Goal: Task Accomplishment & Management: Complete application form

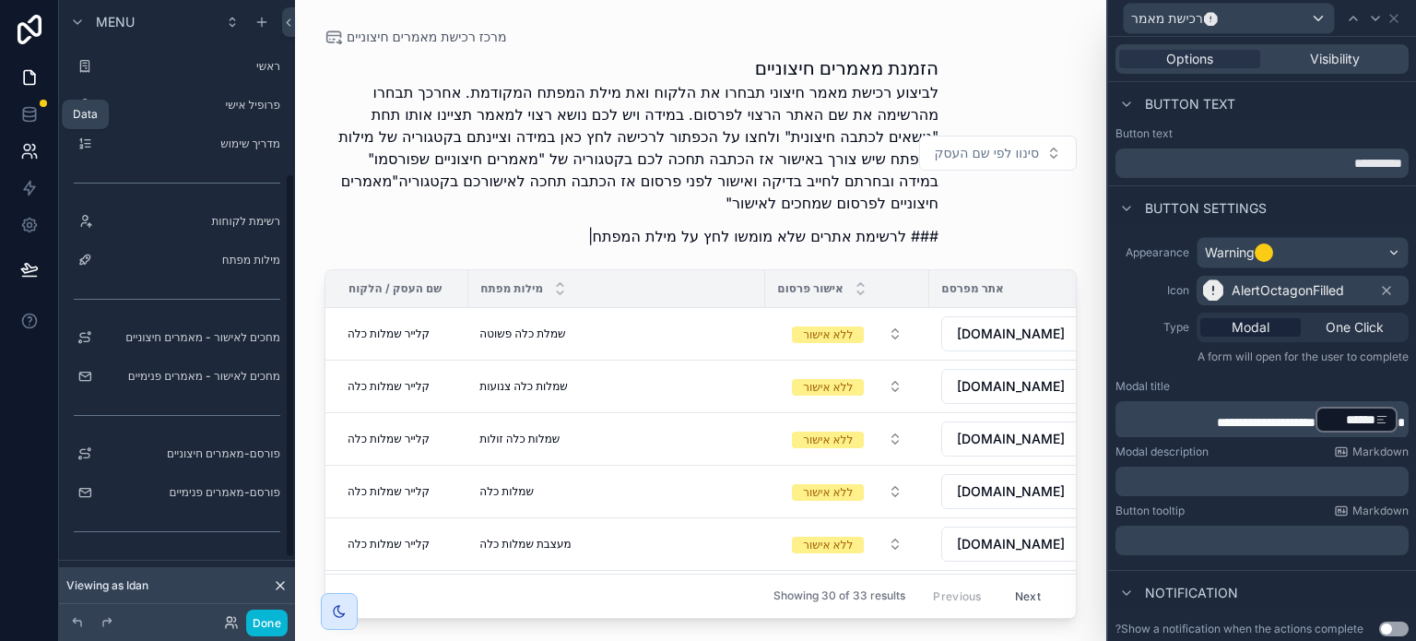
scroll to position [553, 0]
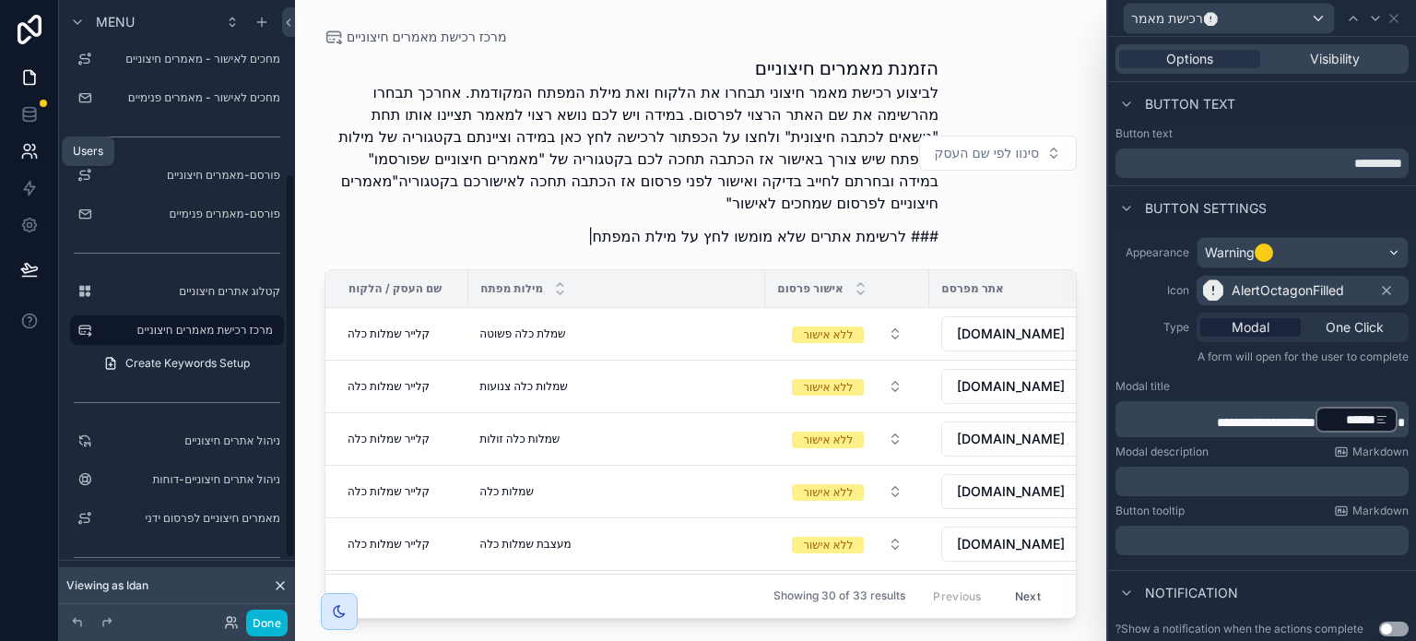
click at [30, 147] on icon at bounding box center [29, 151] width 18 height 18
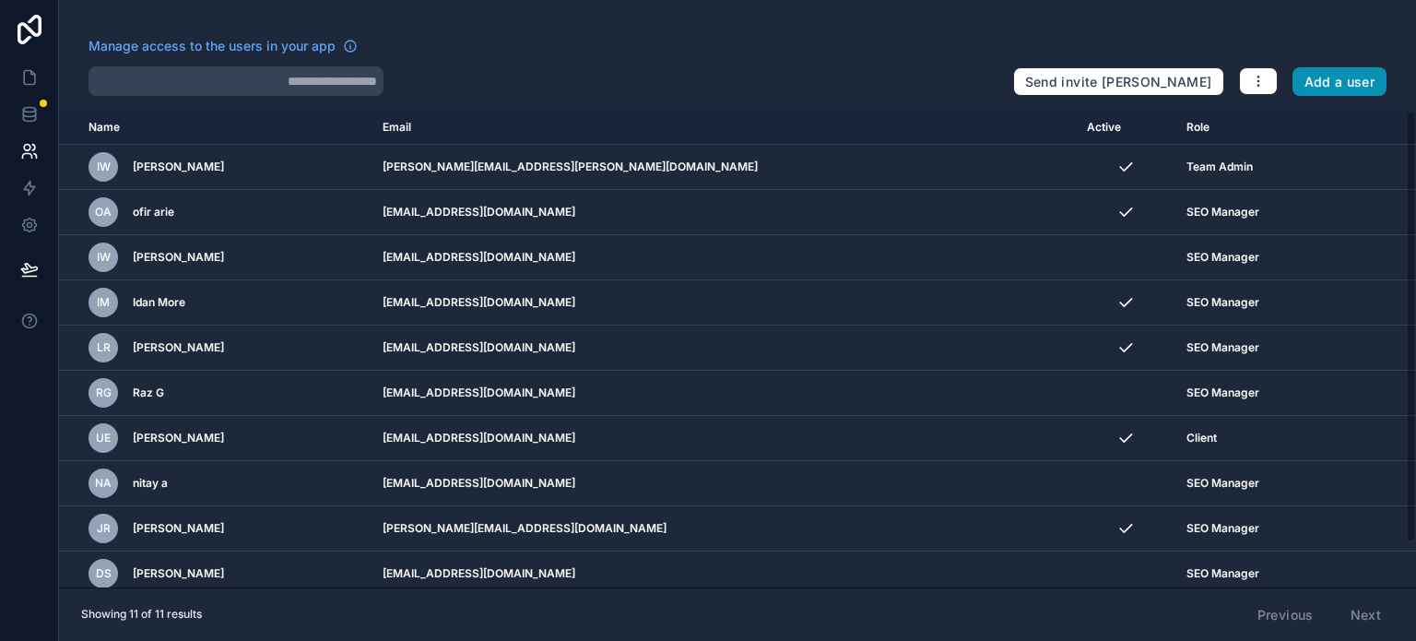
click at [1331, 84] on button "Add a user" at bounding box center [1340, 82] width 95 height 30
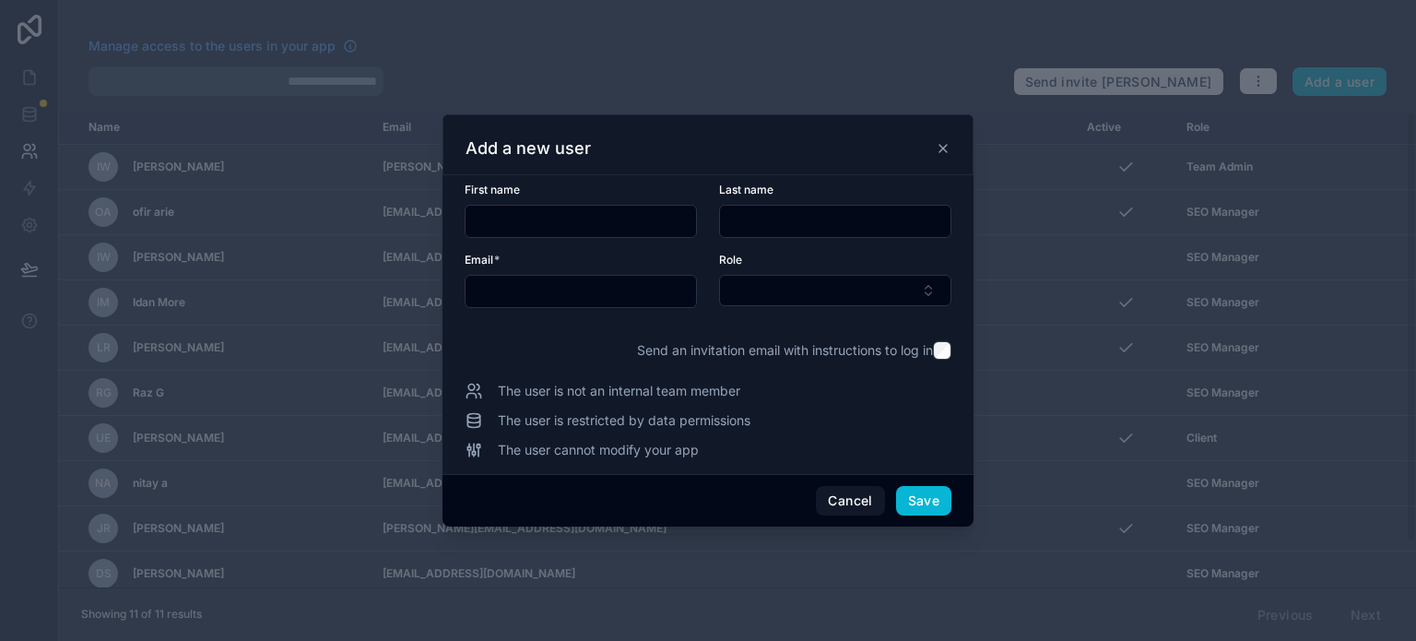
click at [531, 271] on div "Email *" at bounding box center [581, 280] width 232 height 55
click at [534, 290] on input "text" at bounding box center [581, 291] width 231 height 26
paste input "**********"
type input "**********"
click at [573, 213] on input "text" at bounding box center [581, 221] width 231 height 26
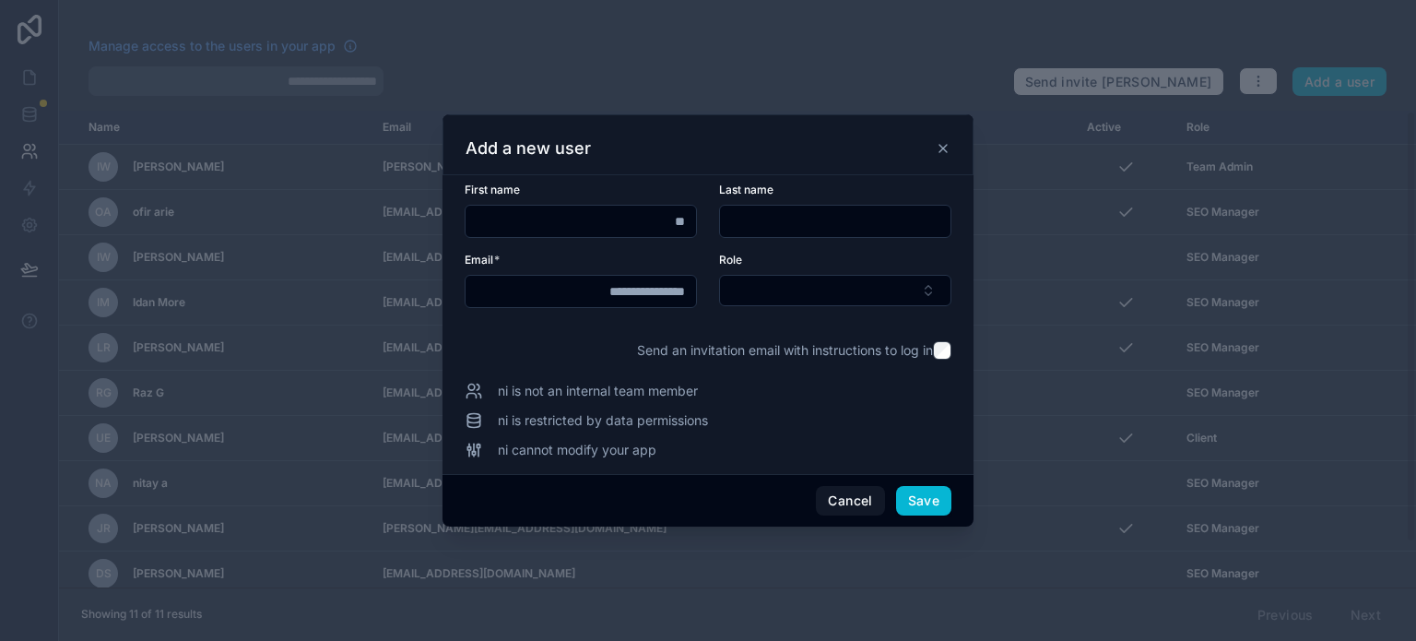
type input "*"
type input "*****"
click at [782, 220] on input "text" at bounding box center [835, 221] width 231 height 26
type input "*"
click at [882, 287] on button "Select Button" at bounding box center [835, 290] width 232 height 31
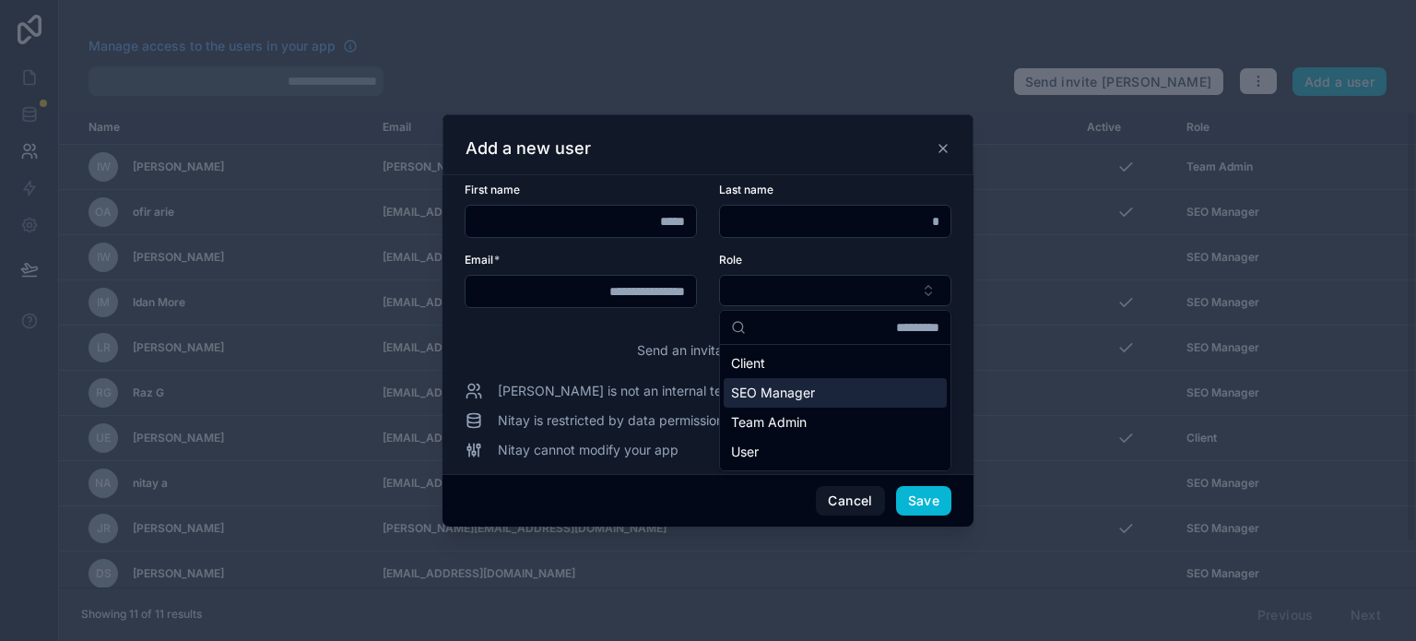
click at [794, 396] on span "SEO Manager" at bounding box center [773, 393] width 84 height 18
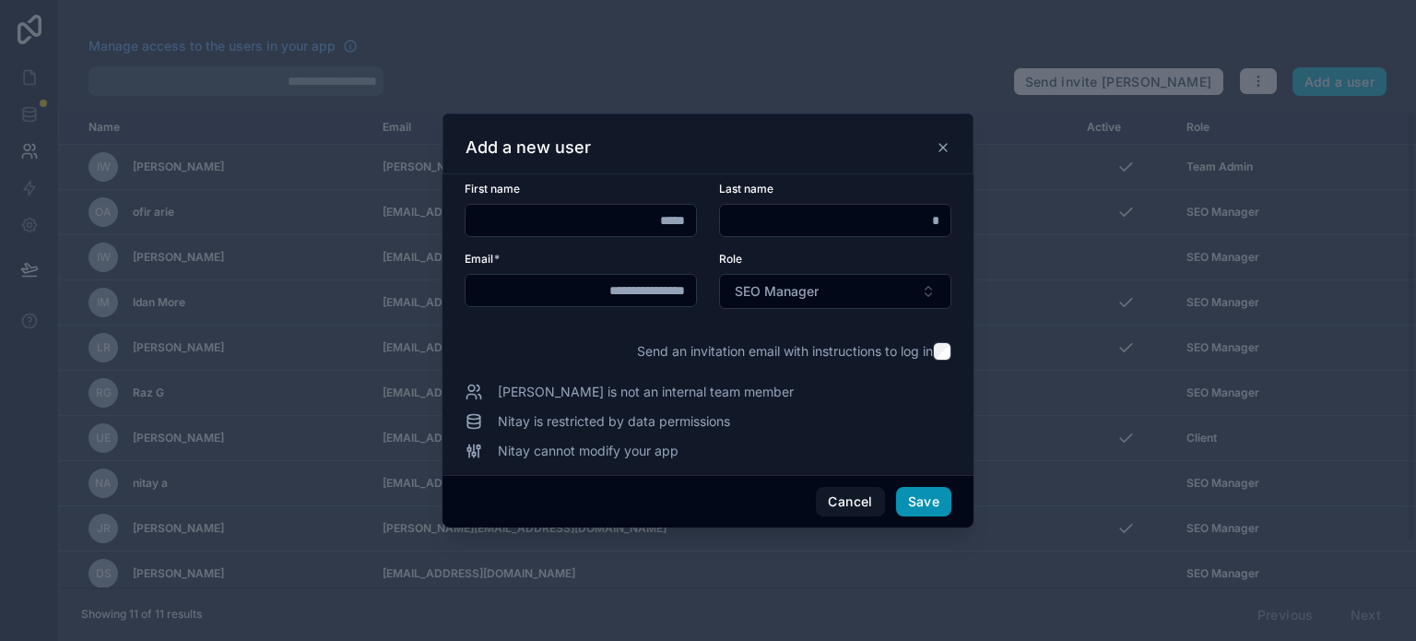
click at [911, 500] on button "Save" at bounding box center [923, 502] width 55 height 30
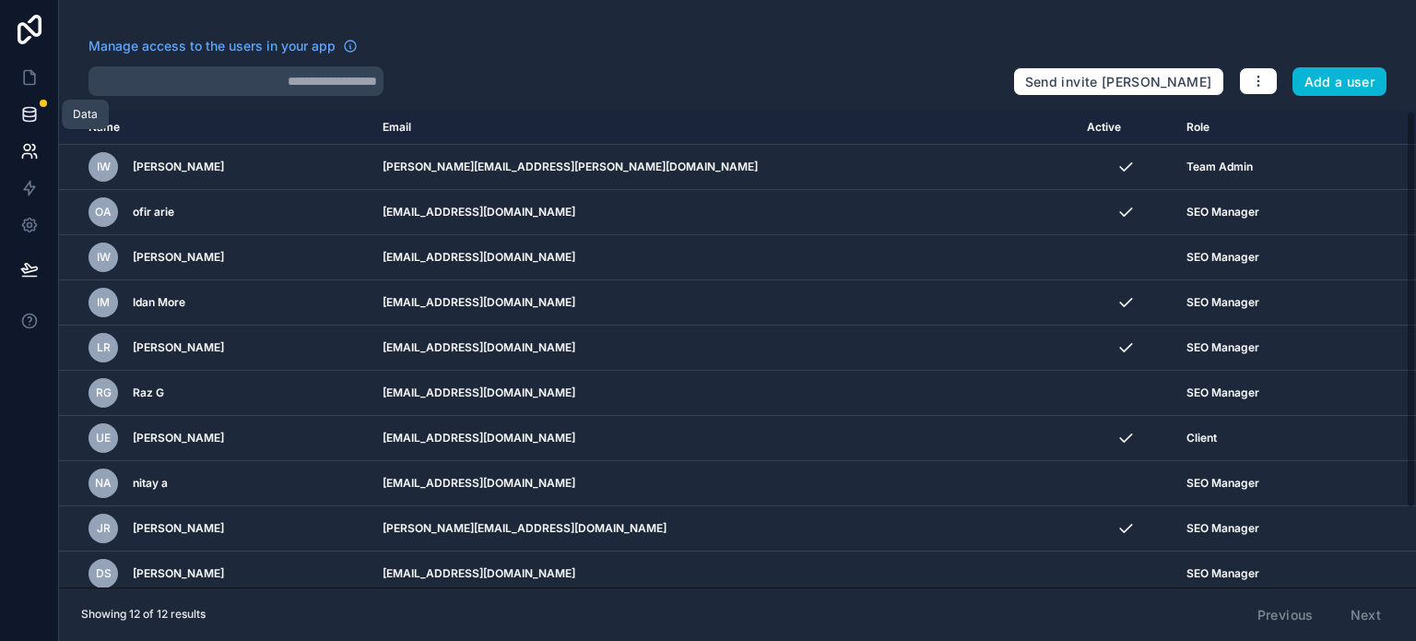
click at [20, 120] on icon at bounding box center [29, 114] width 18 height 18
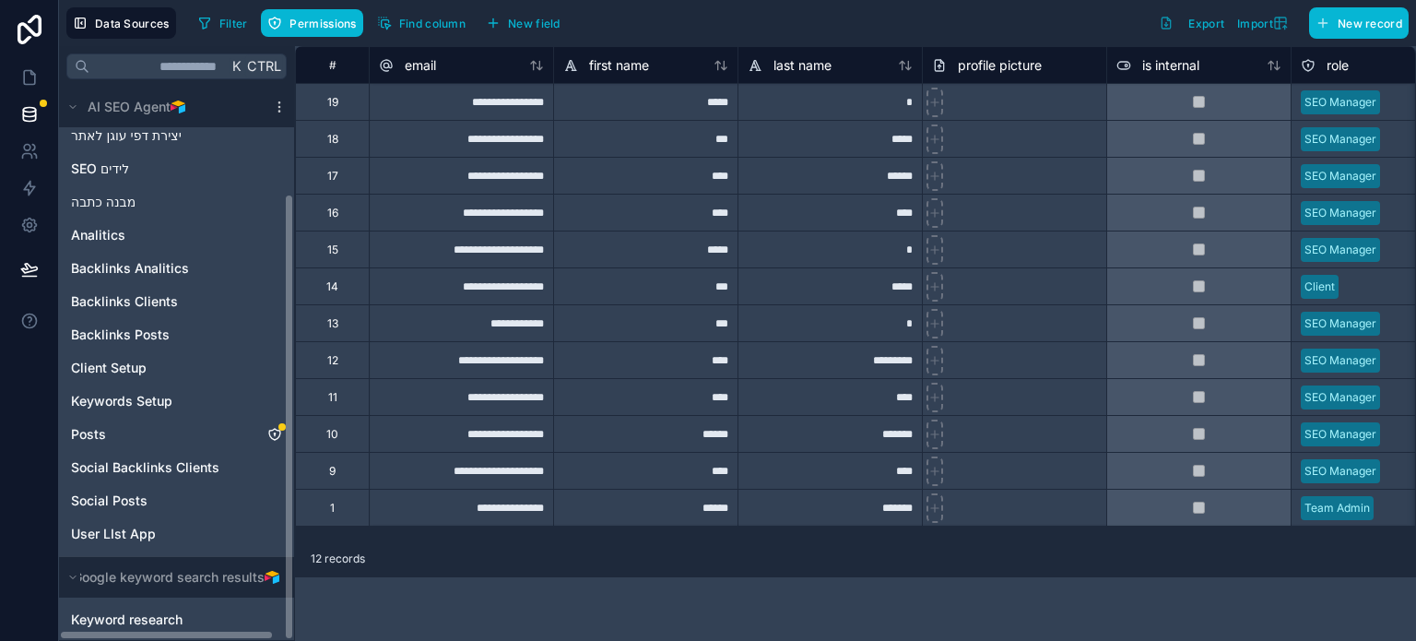
scroll to position [134, 0]
click at [124, 432] on div "Posts" at bounding box center [177, 434] width 228 height 30
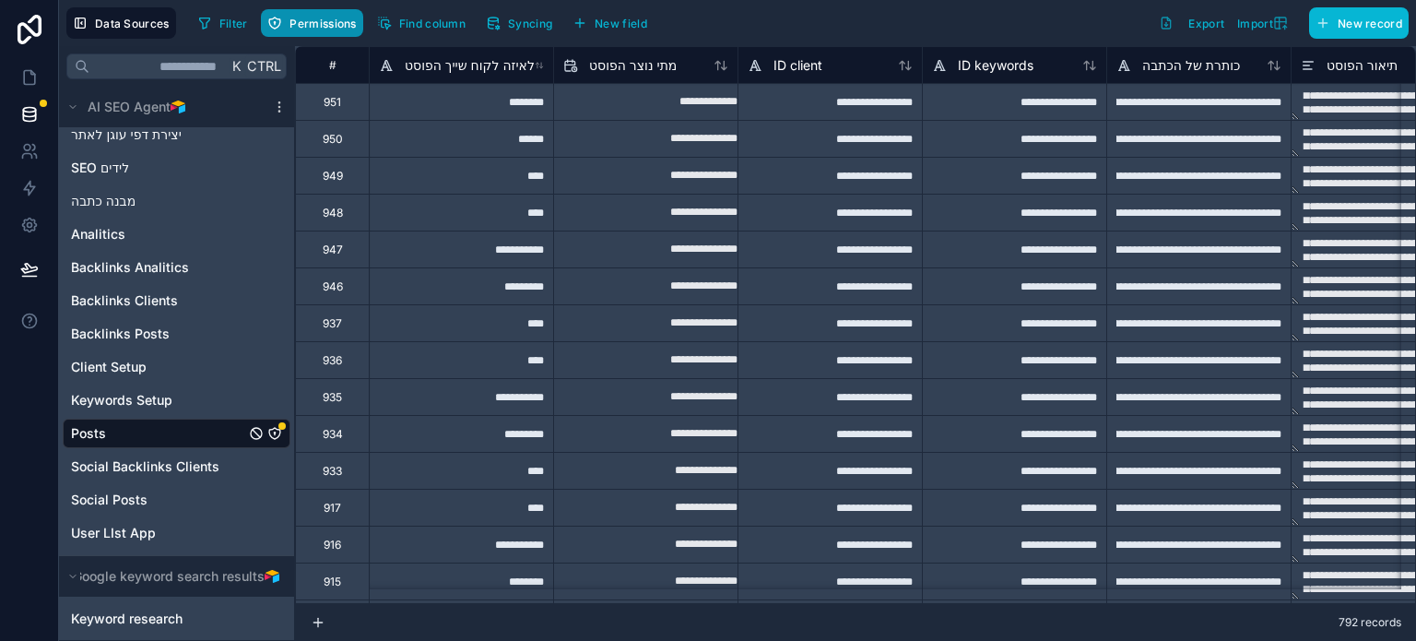
click at [308, 20] on span "Permissions" at bounding box center [323, 24] width 66 height 14
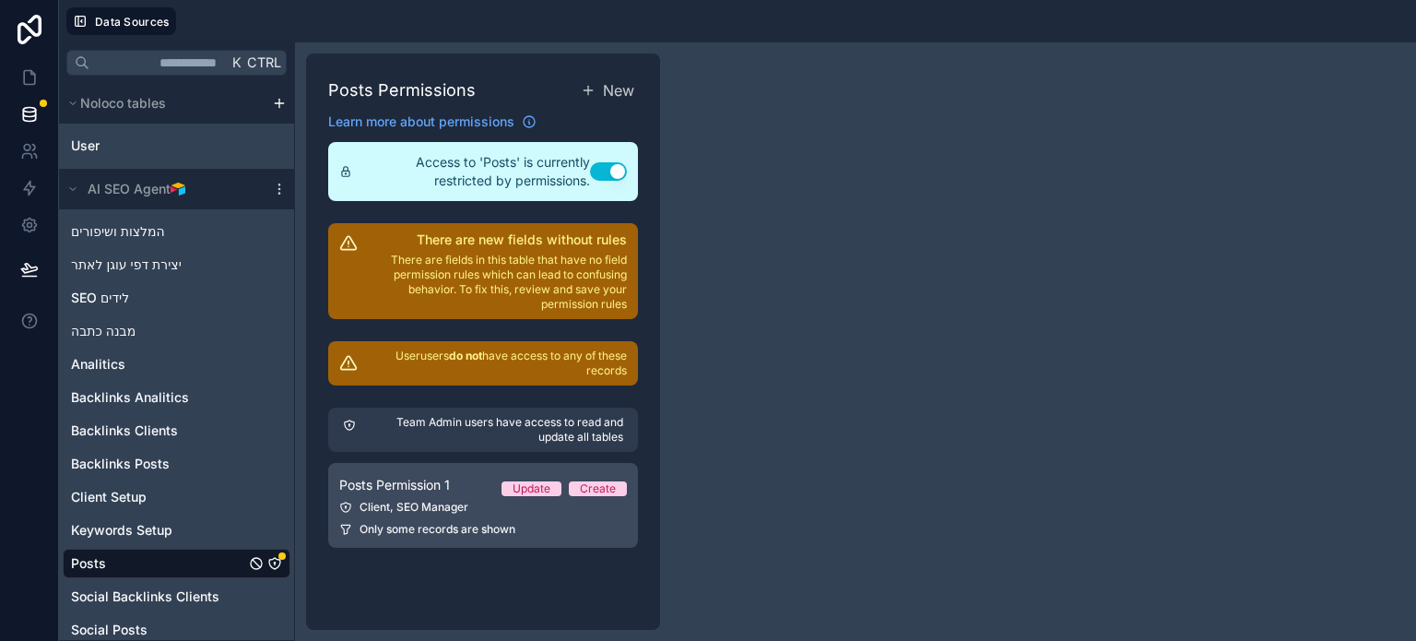
click at [420, 503] on div "Client, SEO Manager" at bounding box center [483, 507] width 288 height 15
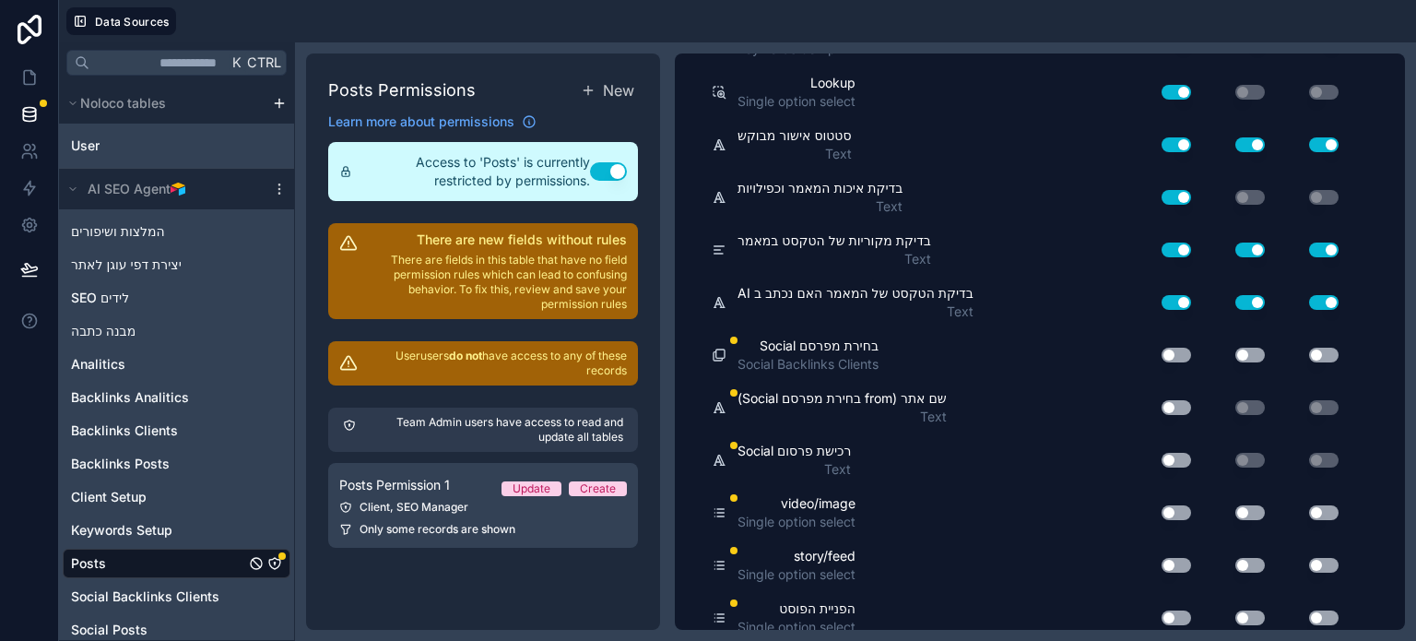
scroll to position [1706, 0]
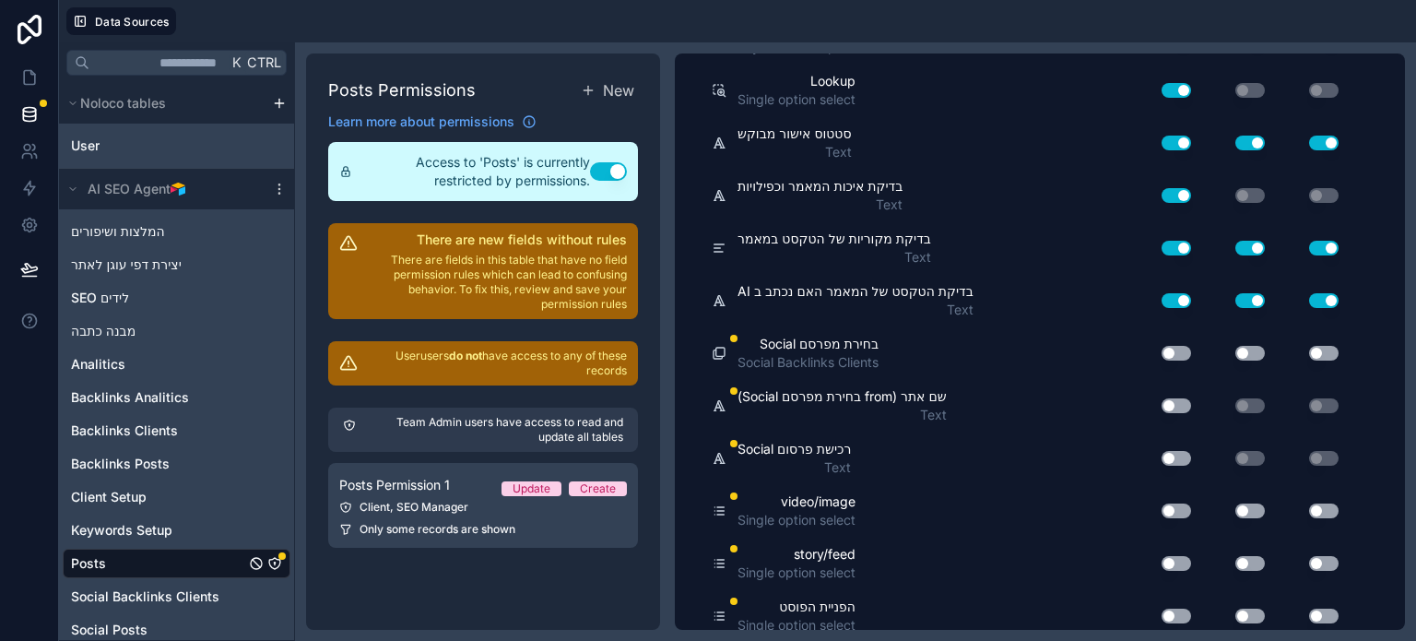
click at [1181, 609] on button "Use setting" at bounding box center [1177, 616] width 30 height 15
click at [1177, 556] on button "Use setting" at bounding box center [1177, 563] width 30 height 15
click at [1172, 503] on button "Use setting" at bounding box center [1177, 510] width 30 height 15
drag, startPoint x: 1178, startPoint y: 444, endPoint x: 1179, endPoint y: 432, distance: 12.1
click at [1177, 451] on button "Use setting" at bounding box center [1177, 458] width 30 height 15
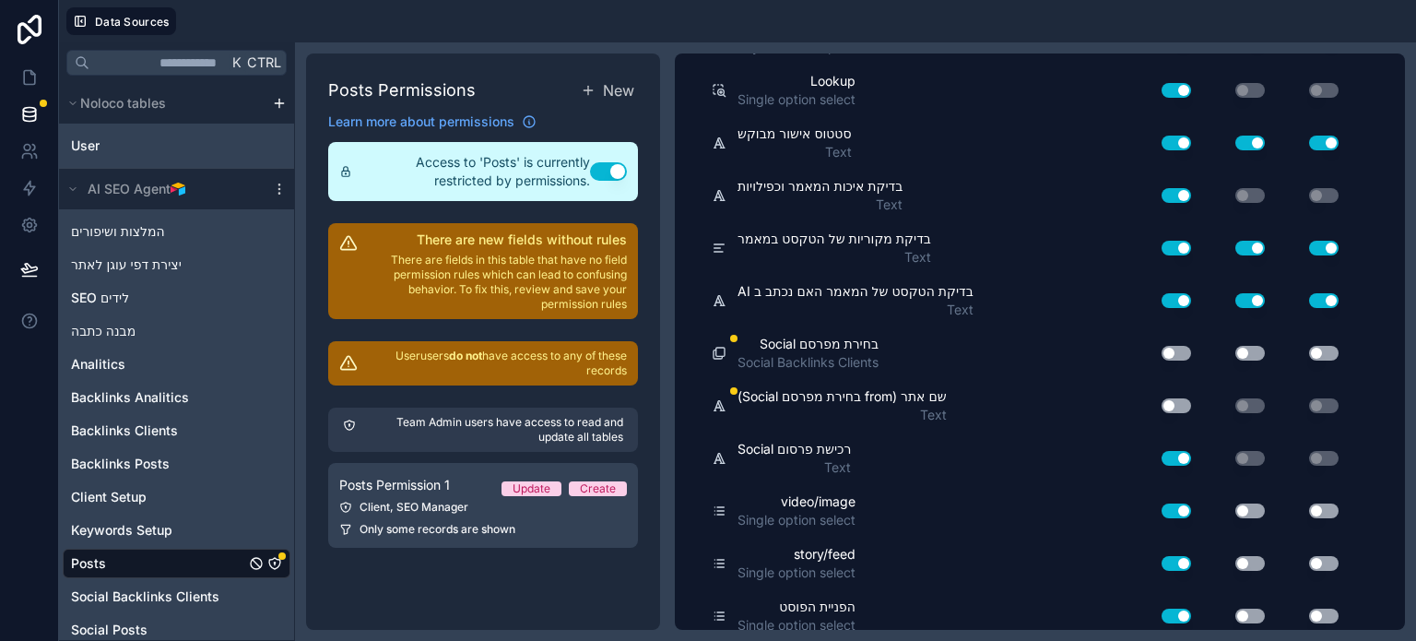
click at [1174, 398] on button "Use setting" at bounding box center [1177, 405] width 30 height 15
click at [1174, 346] on button "Use setting" at bounding box center [1177, 353] width 30 height 15
click at [1256, 346] on button "Use setting" at bounding box center [1251, 353] width 30 height 15
drag, startPoint x: 1321, startPoint y: 346, endPoint x: 1321, endPoint y: 334, distance: 12.0
click at [1322, 346] on button "Use setting" at bounding box center [1324, 353] width 30 height 15
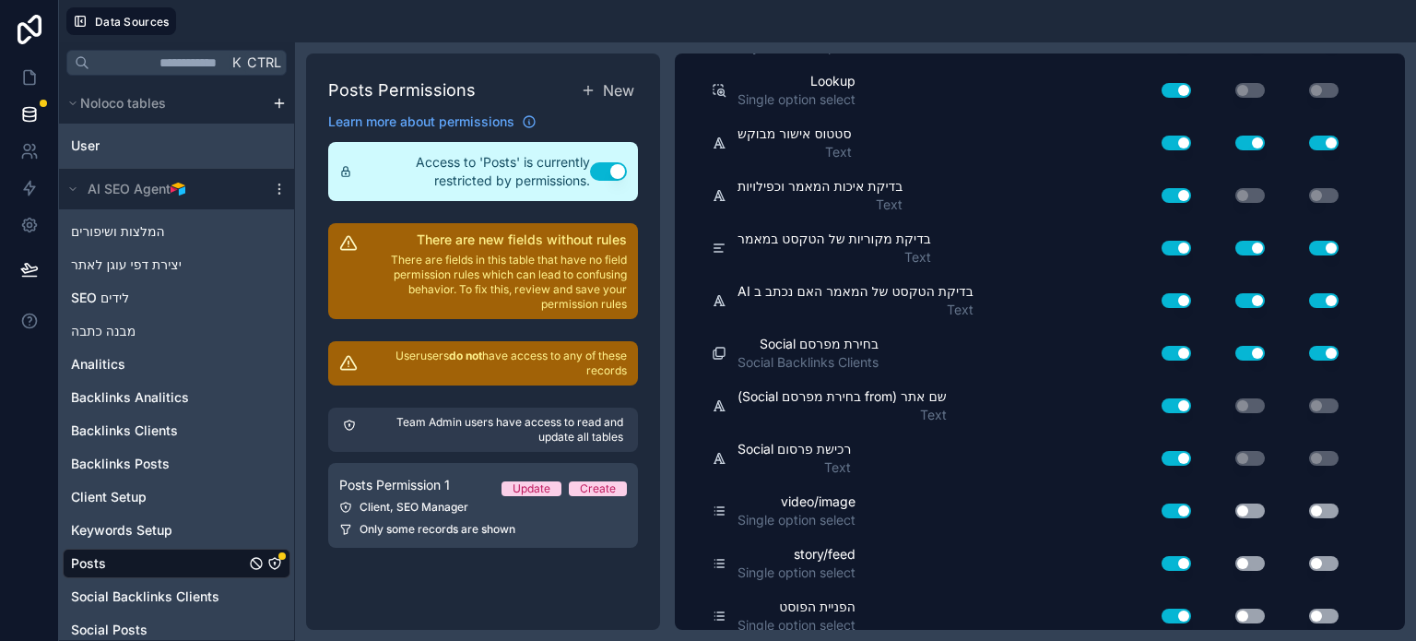
drag, startPoint x: 1245, startPoint y: 549, endPoint x: 1249, endPoint y: 581, distance: 32.5
click at [1246, 556] on button "Use setting" at bounding box center [1251, 563] width 30 height 15
drag, startPoint x: 1250, startPoint y: 604, endPoint x: 1252, endPoint y: 571, distance: 33.2
click at [1250, 609] on button "Use setting" at bounding box center [1251, 616] width 30 height 15
click at [1331, 503] on button "Use setting" at bounding box center [1324, 510] width 30 height 15
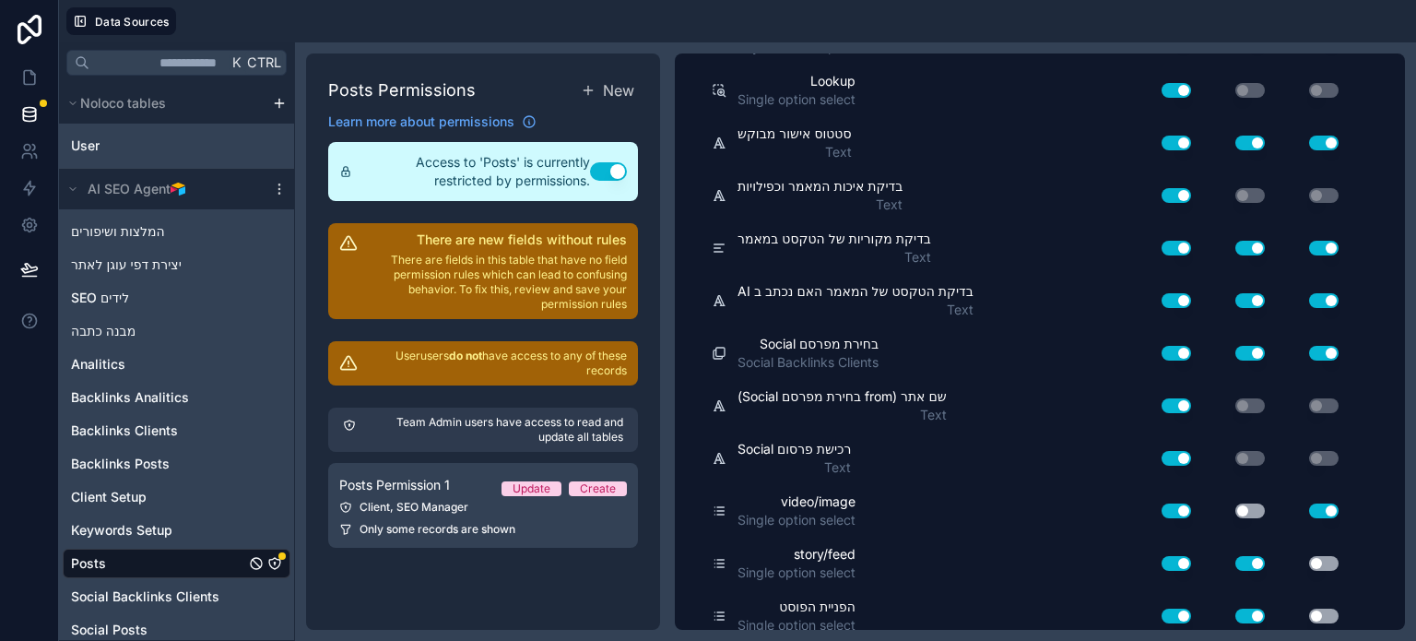
click at [1238, 503] on button "Use setting" at bounding box center [1251, 510] width 30 height 15
click at [1326, 556] on button "Use setting" at bounding box center [1324, 563] width 30 height 15
click at [1322, 609] on button "Use setting" at bounding box center [1324, 616] width 30 height 15
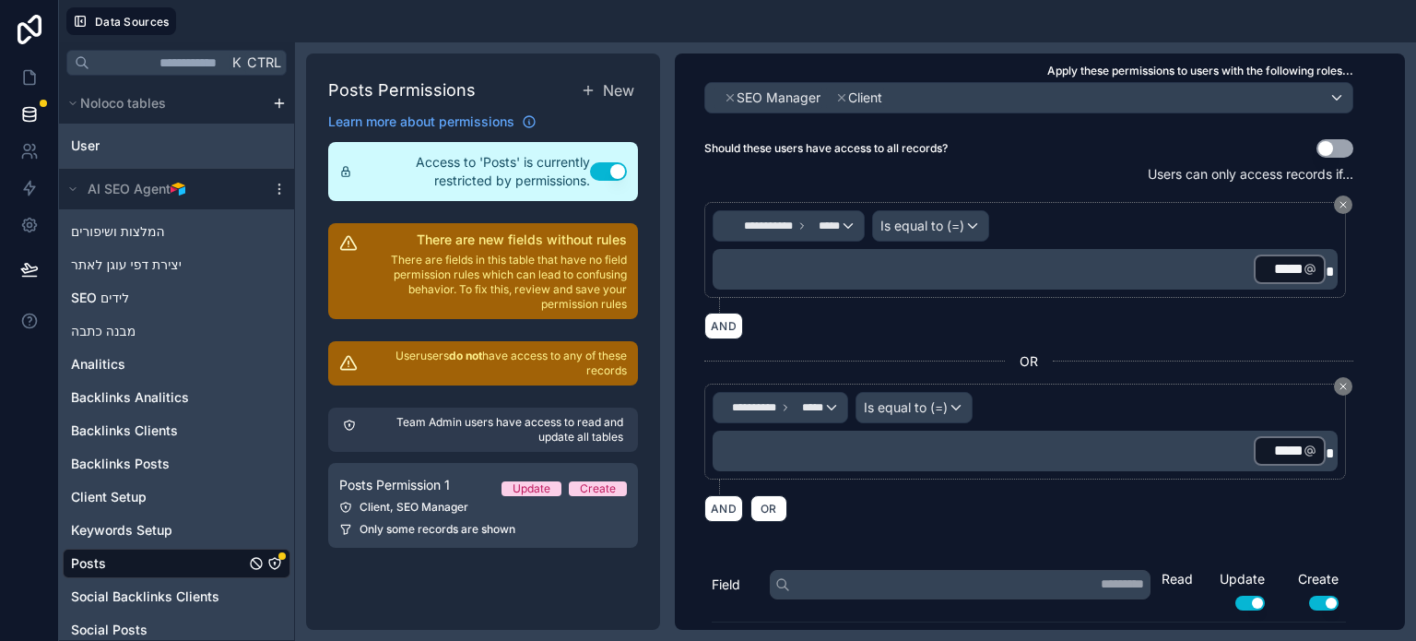
scroll to position [0, 0]
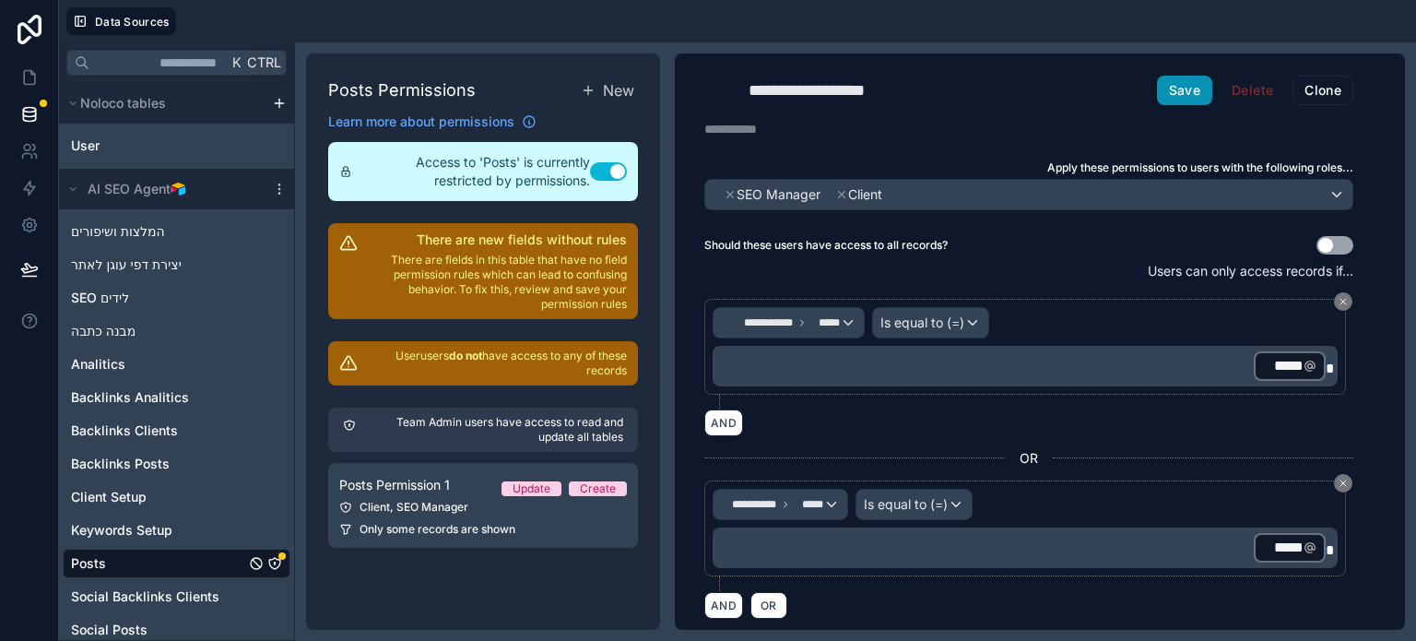
click at [1176, 97] on button "Save" at bounding box center [1184, 91] width 55 height 30
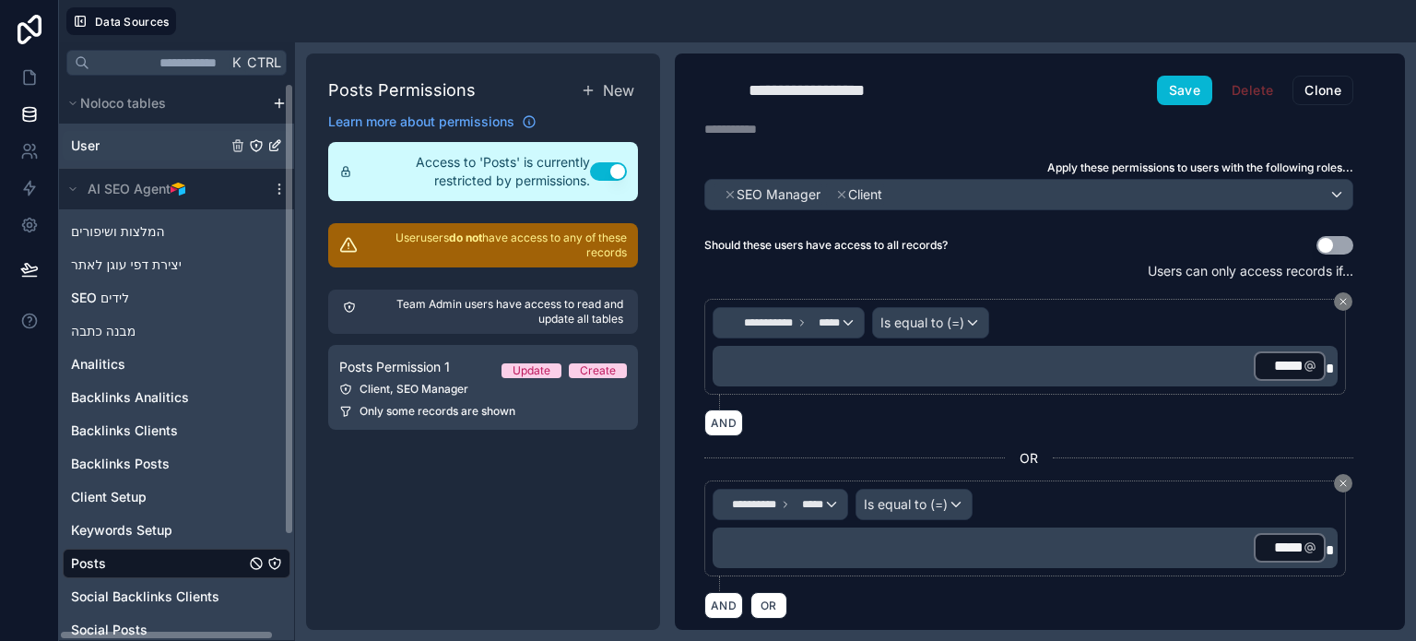
click at [106, 141] on div "User" at bounding box center [177, 146] width 228 height 30
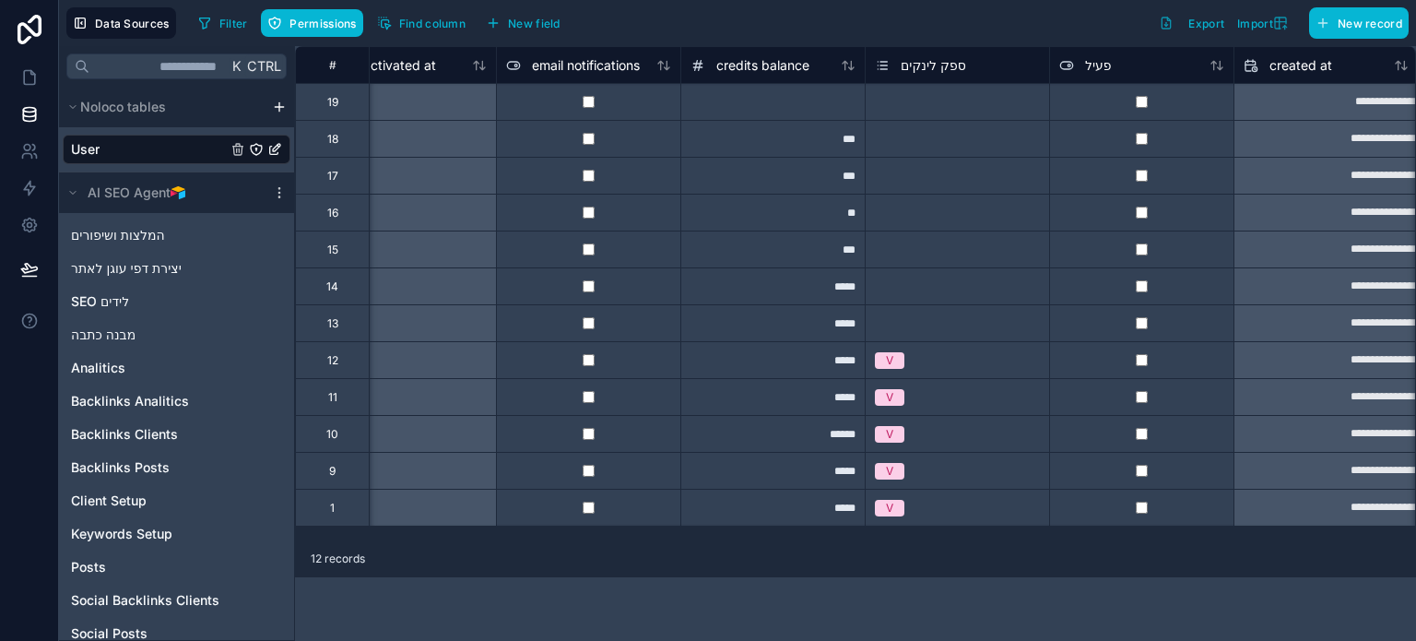
scroll to position [0, 1720]
click at [822, 106] on div at bounding box center [770, 101] width 184 height 37
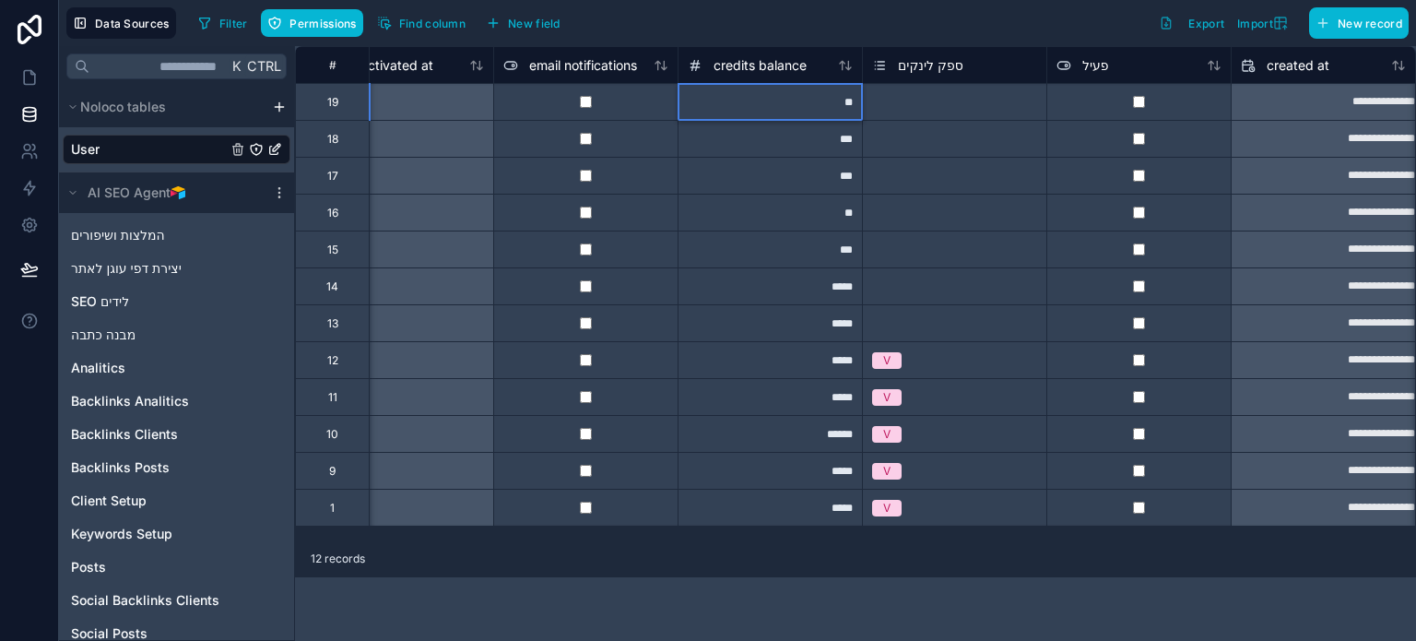
type input "***"
